Goal: Information Seeking & Learning: Learn about a topic

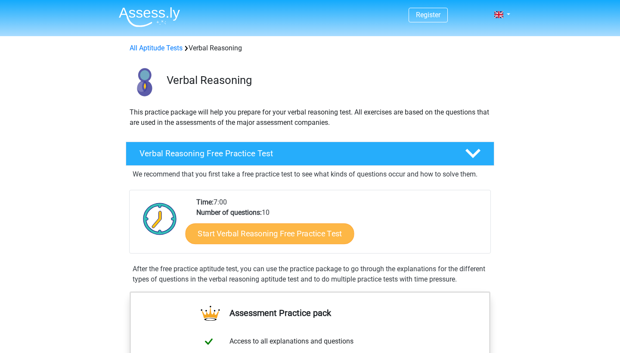
click at [225, 235] on link "Start Verbal Reasoning Free Practice Test" at bounding box center [270, 234] width 169 height 21
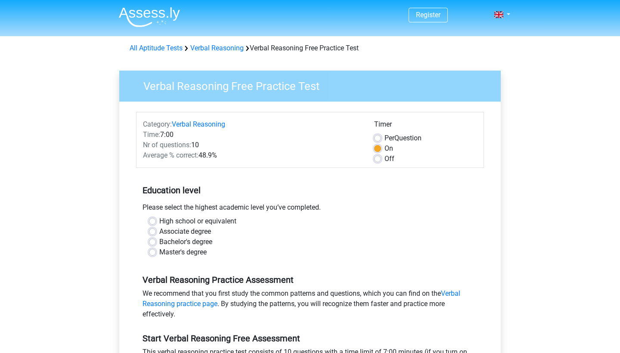
click at [159, 253] on label "Master's degree" at bounding box center [182, 252] width 47 height 10
click at [154, 253] on input "Master's degree" at bounding box center [152, 251] width 7 height 9
radio input "true"
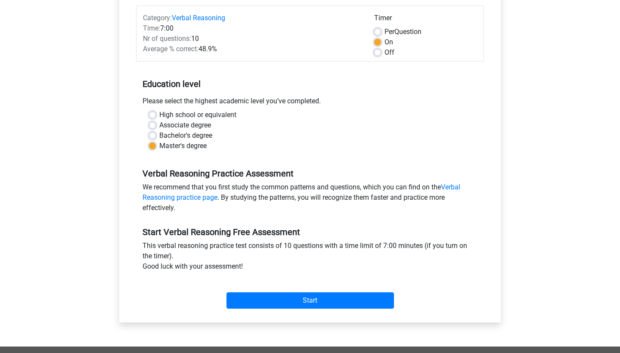
scroll to position [112, 0]
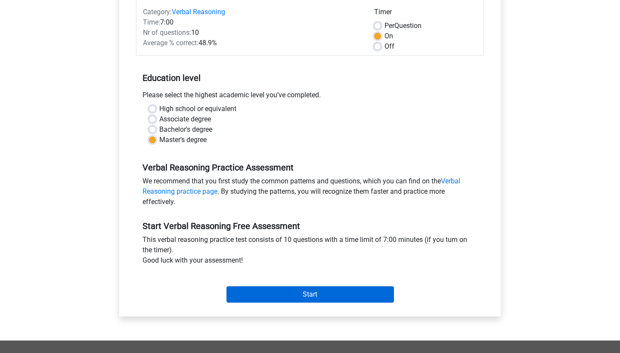
click at [317, 294] on input "Start" at bounding box center [311, 295] width 168 height 16
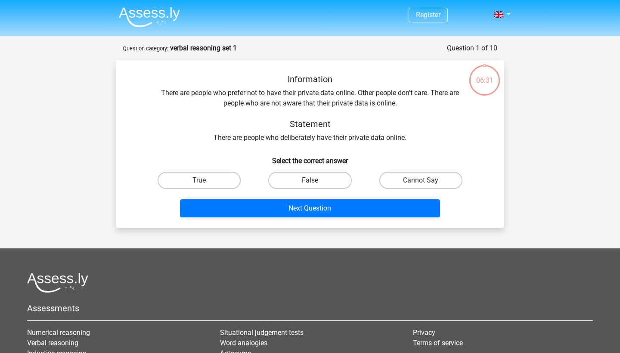
click at [320, 175] on label "False" at bounding box center [309, 180] width 83 height 17
click at [316, 181] on input "False" at bounding box center [313, 184] width 6 height 6
radio input "true"
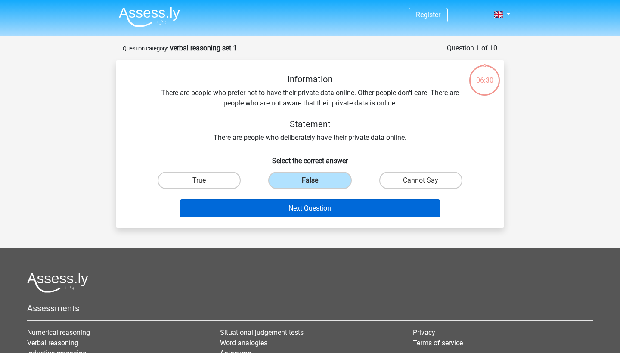
click at [315, 207] on button "Next Question" at bounding box center [310, 208] width 261 height 18
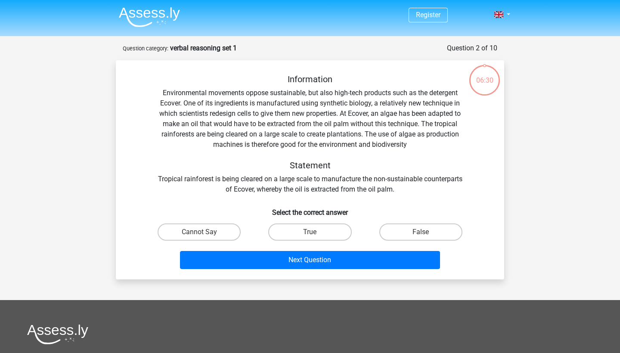
scroll to position [43, 0]
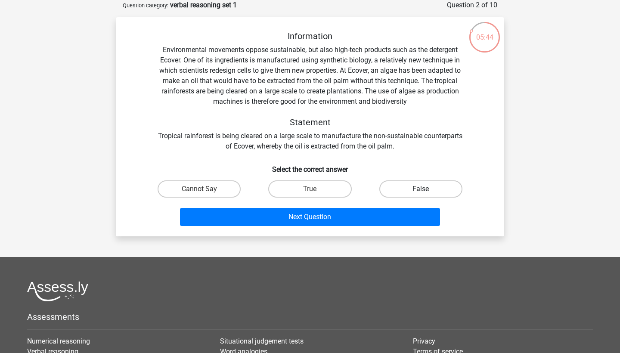
click at [437, 188] on label "False" at bounding box center [421, 189] width 83 height 17
click at [427, 189] on input "False" at bounding box center [424, 192] width 6 height 6
radio input "true"
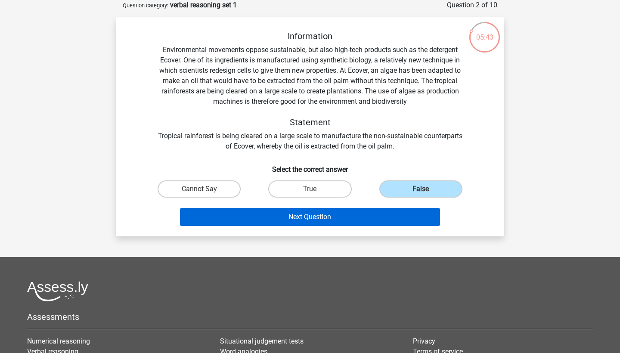
click at [322, 216] on button "Next Question" at bounding box center [310, 217] width 261 height 18
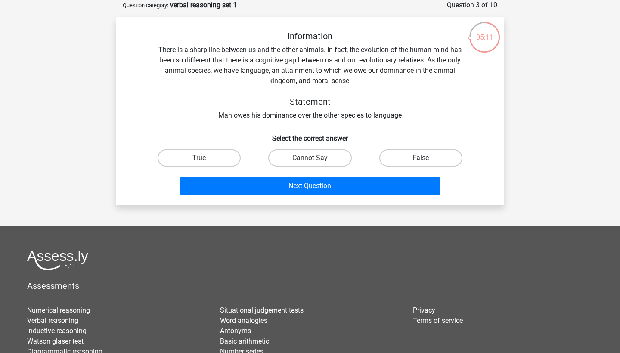
click at [404, 158] on label "False" at bounding box center [421, 158] width 83 height 17
click at [421, 158] on input "False" at bounding box center [424, 161] width 6 height 6
radio input "true"
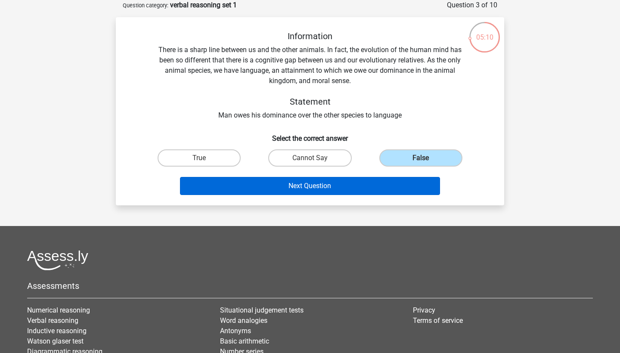
click at [313, 189] on button "Next Question" at bounding box center [310, 186] width 261 height 18
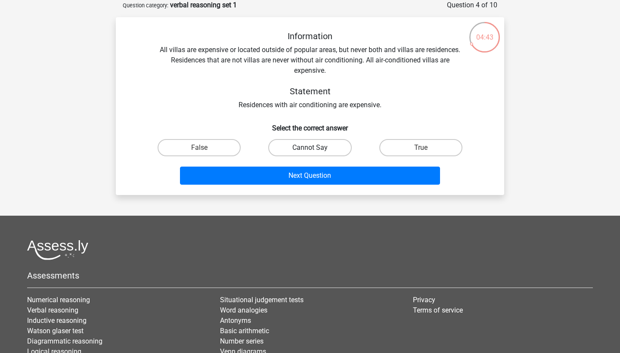
click at [312, 146] on label "Cannot Say" at bounding box center [309, 147] width 83 height 17
click at [312, 148] on input "Cannot Say" at bounding box center [313, 151] width 6 height 6
radio input "true"
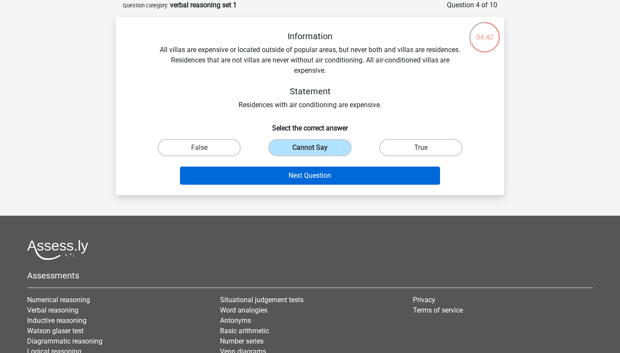
click at [309, 173] on button "Next Question" at bounding box center [310, 176] width 261 height 18
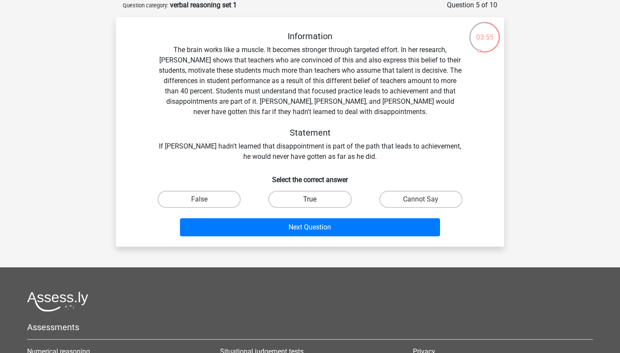
click at [332, 203] on label "True" at bounding box center [309, 199] width 83 height 17
click at [316, 203] on input "True" at bounding box center [313, 202] width 6 height 6
radio input "true"
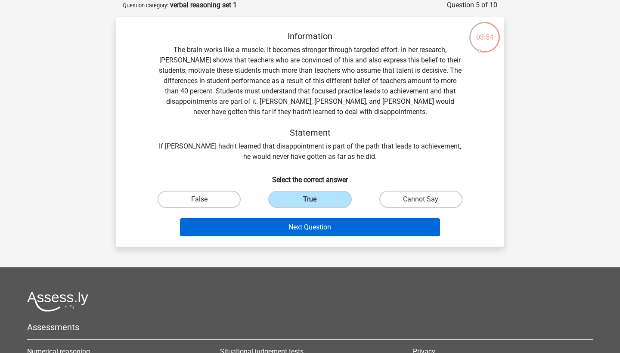
click at [321, 232] on button "Next Question" at bounding box center [310, 227] width 261 height 18
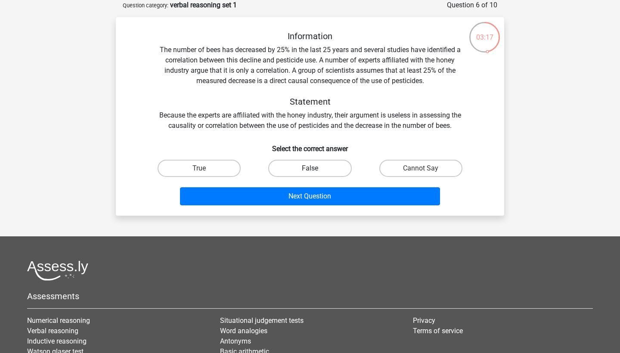
click at [330, 168] on label "False" at bounding box center [309, 168] width 83 height 17
click at [316, 168] on input "False" at bounding box center [313, 171] width 6 height 6
radio input "true"
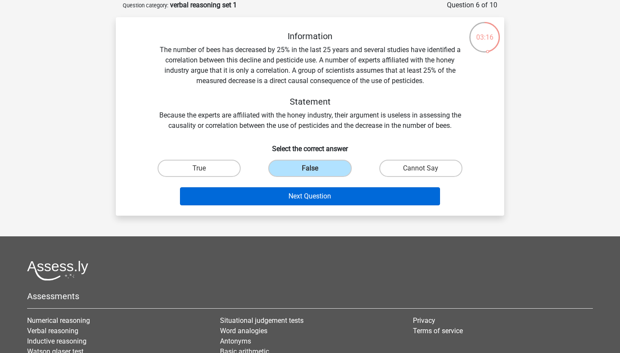
click at [306, 202] on button "Next Question" at bounding box center [310, 196] width 261 height 18
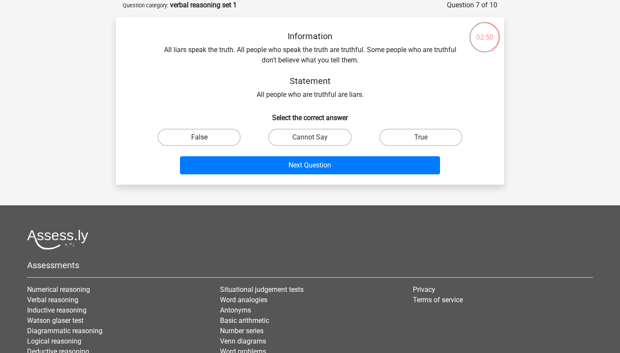
click at [234, 135] on label "False" at bounding box center [199, 137] width 83 height 17
click at [205, 137] on input "False" at bounding box center [202, 140] width 6 height 6
radio input "true"
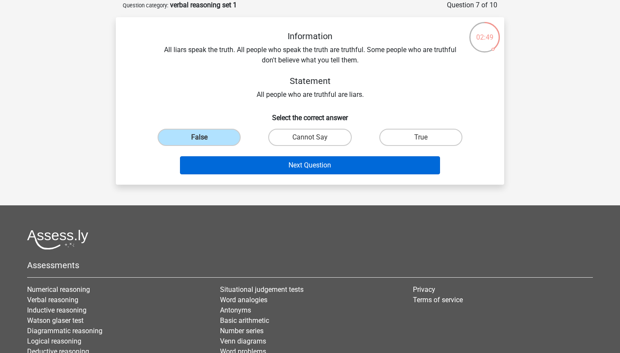
click at [313, 168] on button "Next Question" at bounding box center [310, 165] width 261 height 18
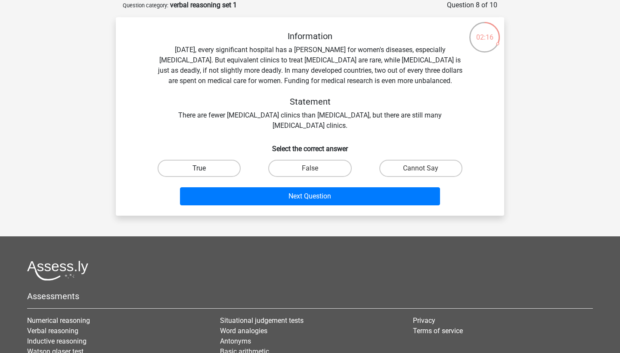
click at [212, 168] on label "True" at bounding box center [199, 168] width 83 height 17
click at [205, 168] on input "True" at bounding box center [202, 171] width 6 height 6
radio input "true"
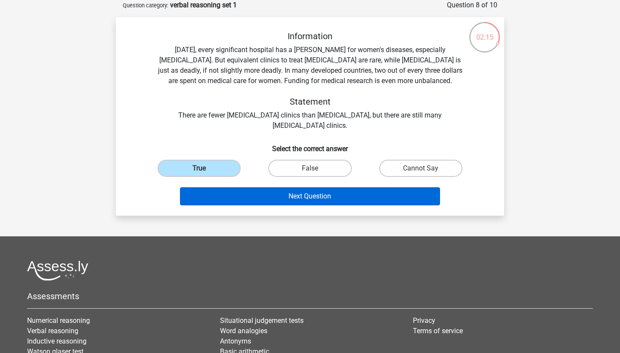
click at [303, 193] on button "Next Question" at bounding box center [310, 196] width 261 height 18
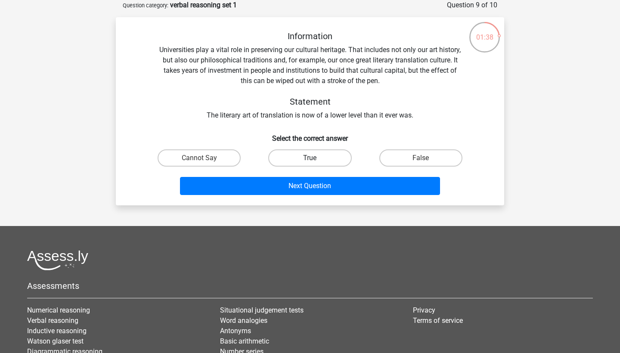
click at [315, 156] on label "True" at bounding box center [309, 158] width 83 height 17
click at [315, 158] on input "True" at bounding box center [313, 161] width 6 height 6
radio input "true"
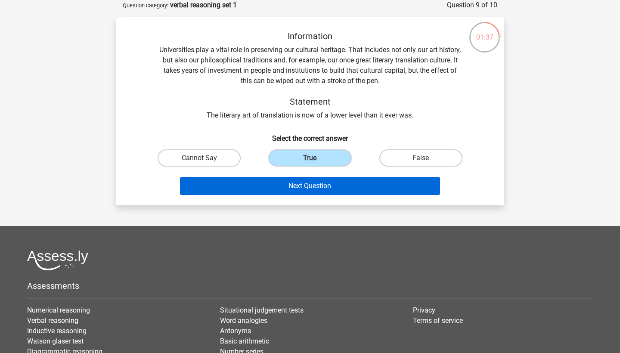
click at [305, 185] on button "Next Question" at bounding box center [310, 186] width 261 height 18
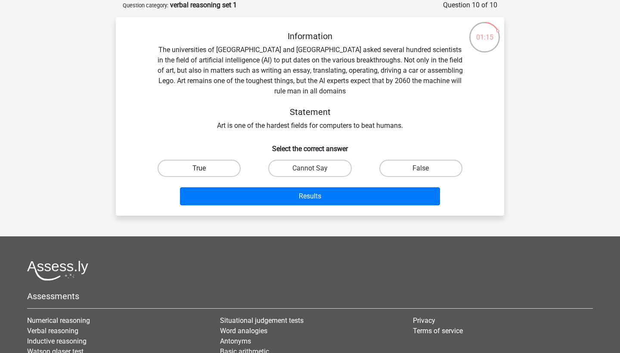
click at [212, 169] on label "True" at bounding box center [199, 168] width 83 height 17
click at [205, 169] on input "True" at bounding box center [202, 171] width 6 height 6
radio input "true"
click at [301, 166] on label "Cannot Say" at bounding box center [309, 168] width 83 height 17
click at [310, 168] on input "Cannot Say" at bounding box center [313, 171] width 6 height 6
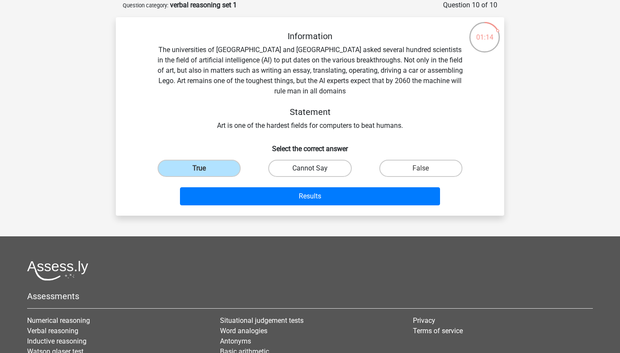
radio input "true"
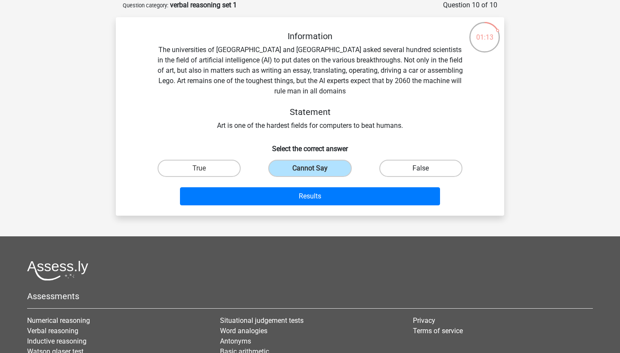
click at [421, 167] on label "False" at bounding box center [421, 168] width 83 height 17
click at [421, 168] on input "False" at bounding box center [424, 171] width 6 height 6
radio input "true"
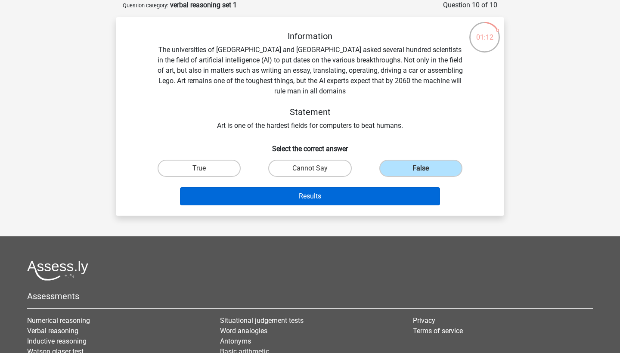
click at [312, 194] on button "Results" at bounding box center [310, 196] width 261 height 18
